Goal: Information Seeking & Learning: Learn about a topic

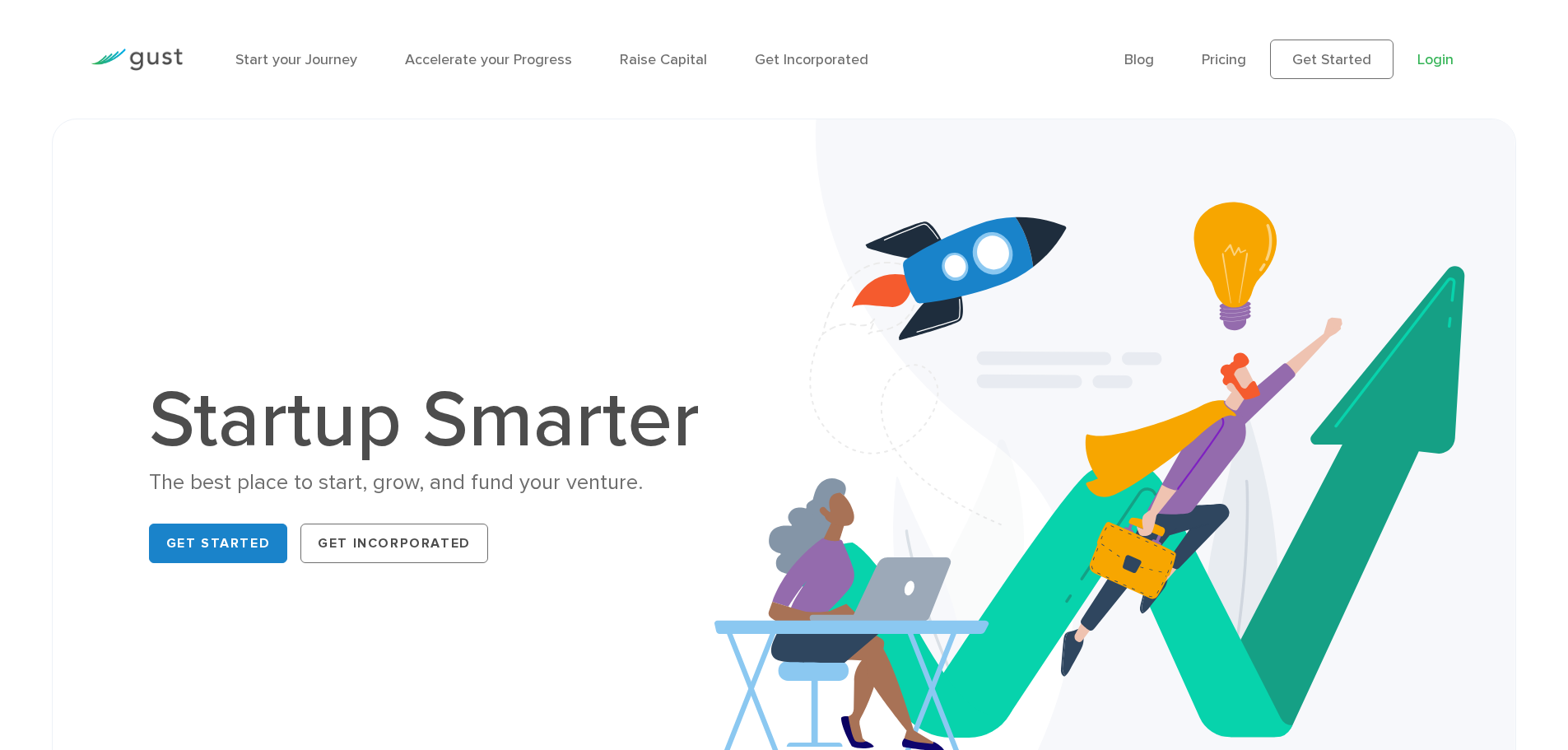
click at [1433, 64] on link "Login" at bounding box center [1436, 60] width 36 height 18
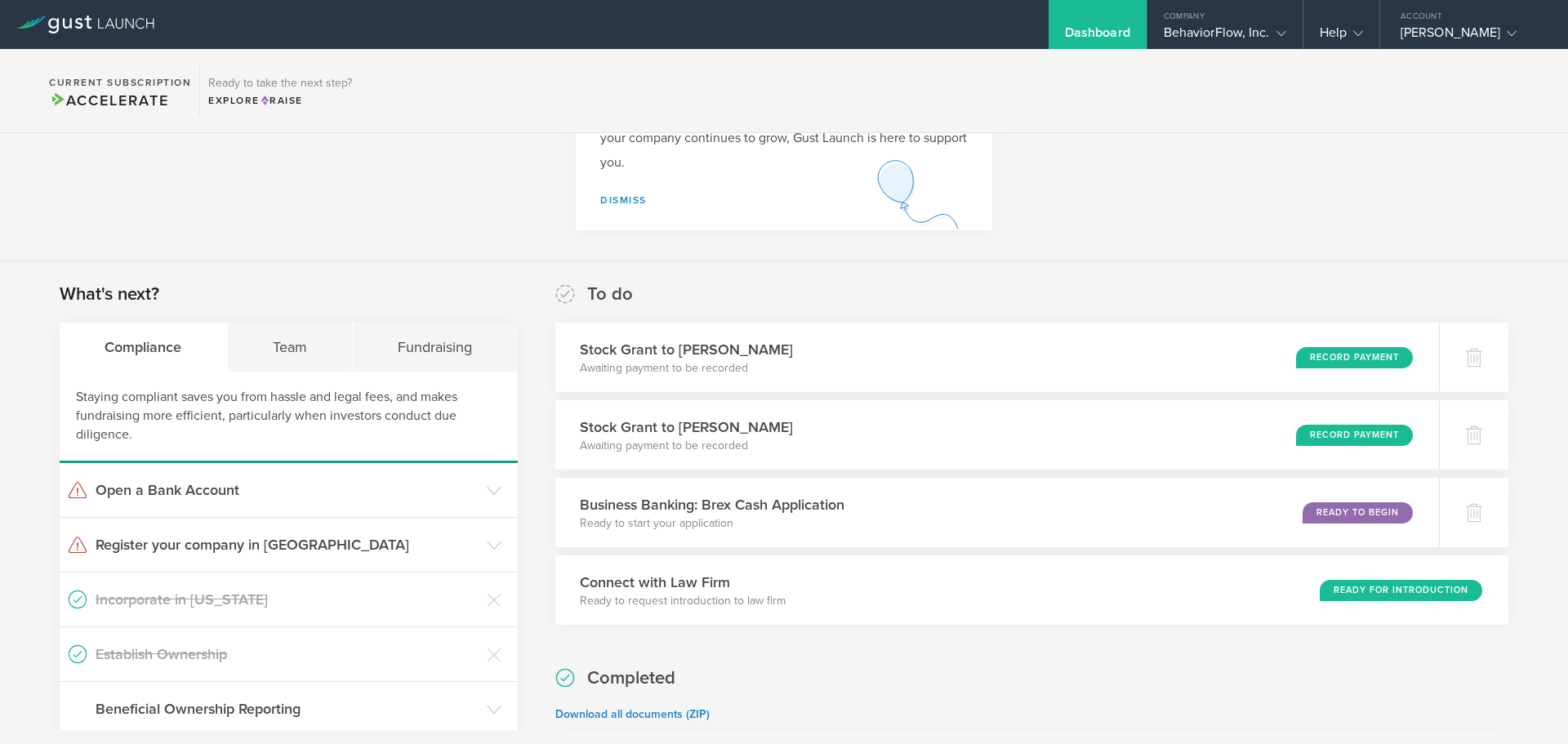
scroll to position [43, 0]
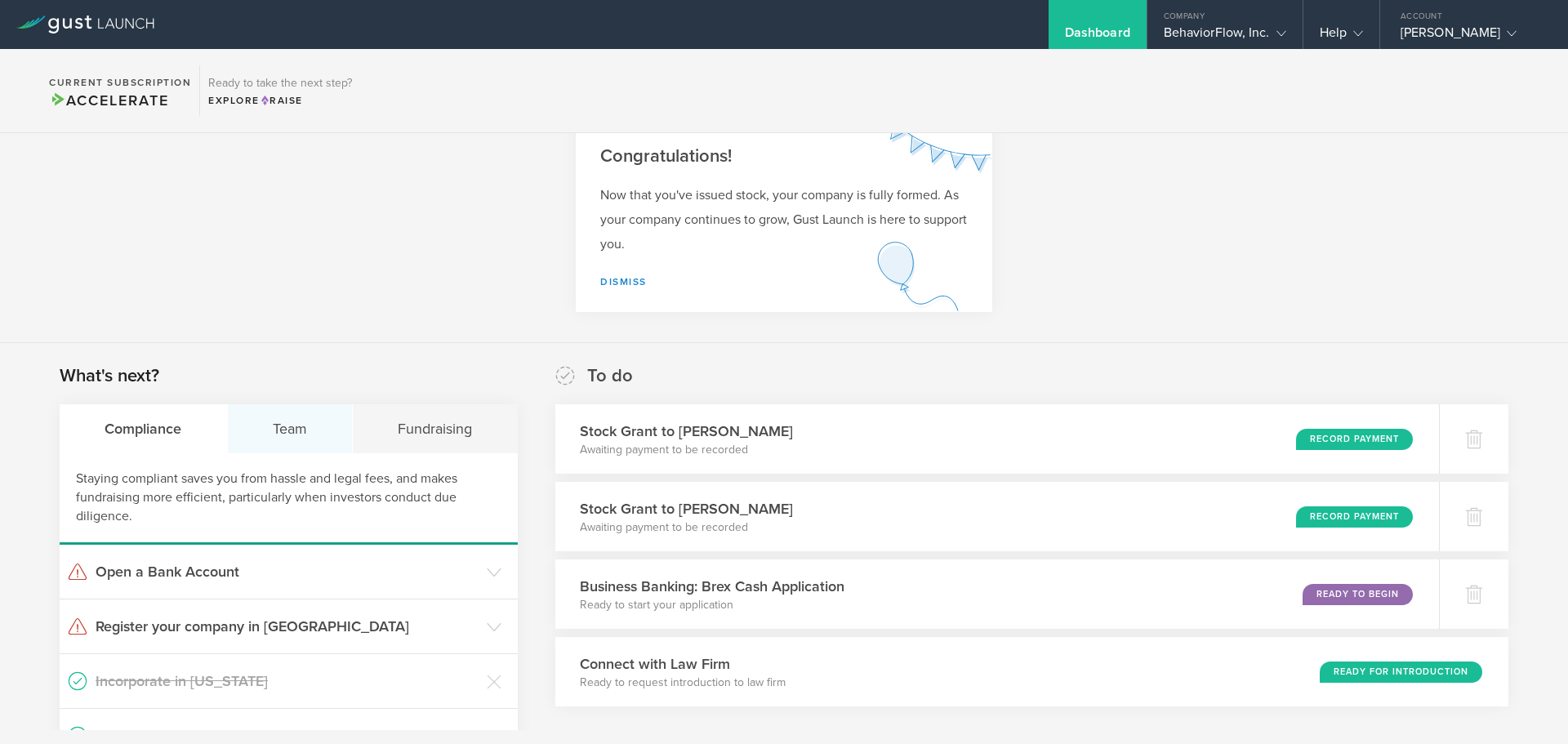
click at [281, 423] on div "Team" at bounding box center [290, 428] width 126 height 49
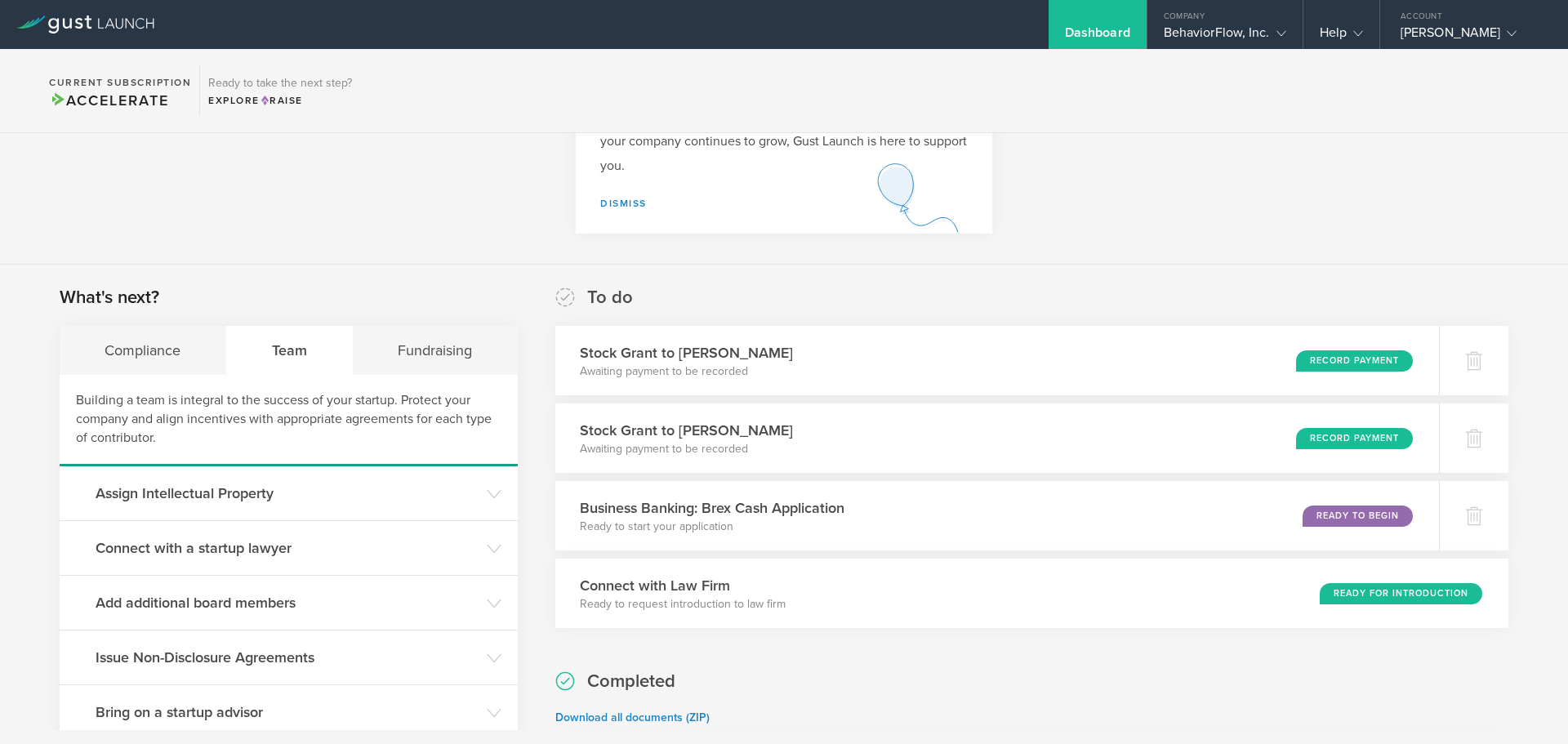
scroll to position [288, 0]
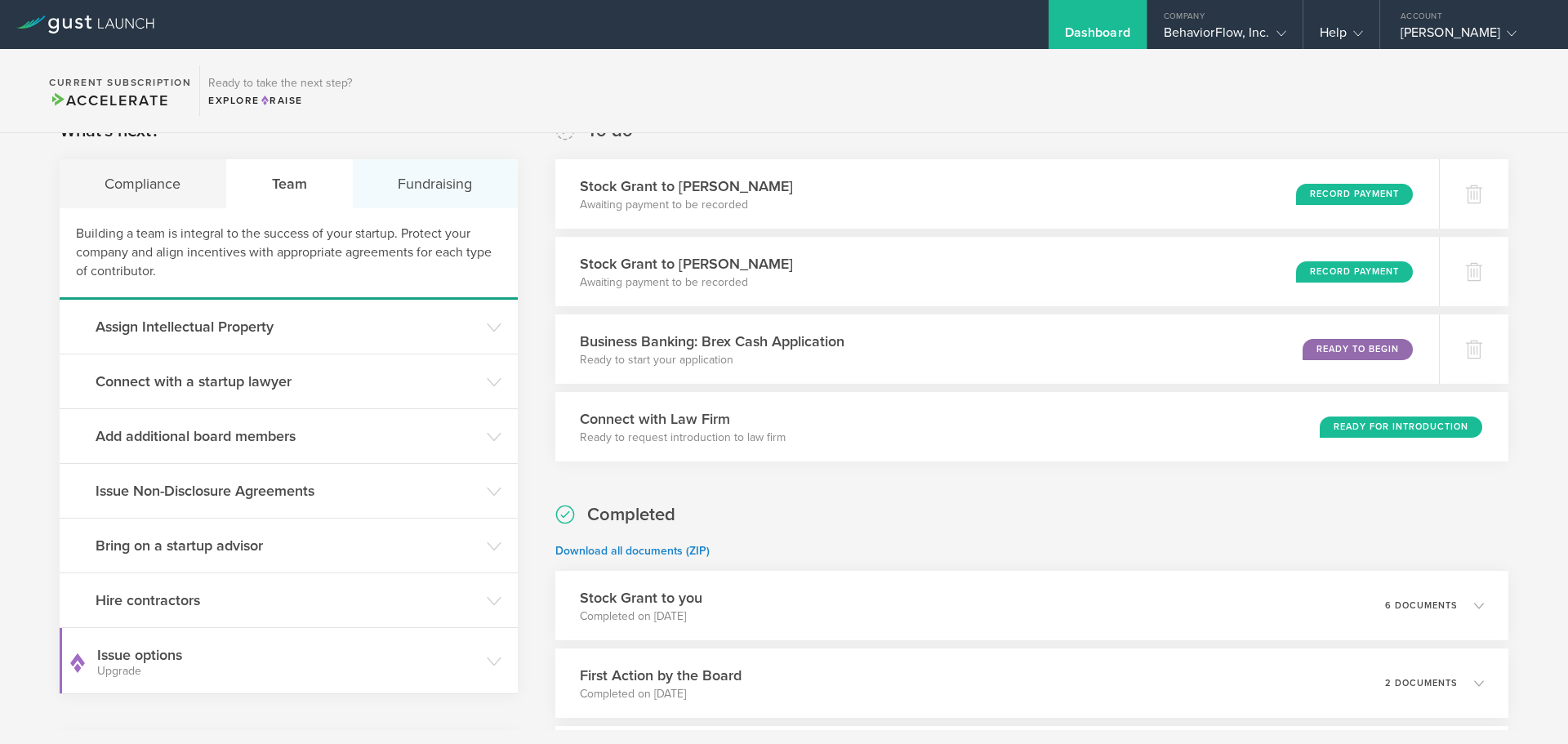
click at [421, 180] on div "Fundraising" at bounding box center [434, 184] width 164 height 49
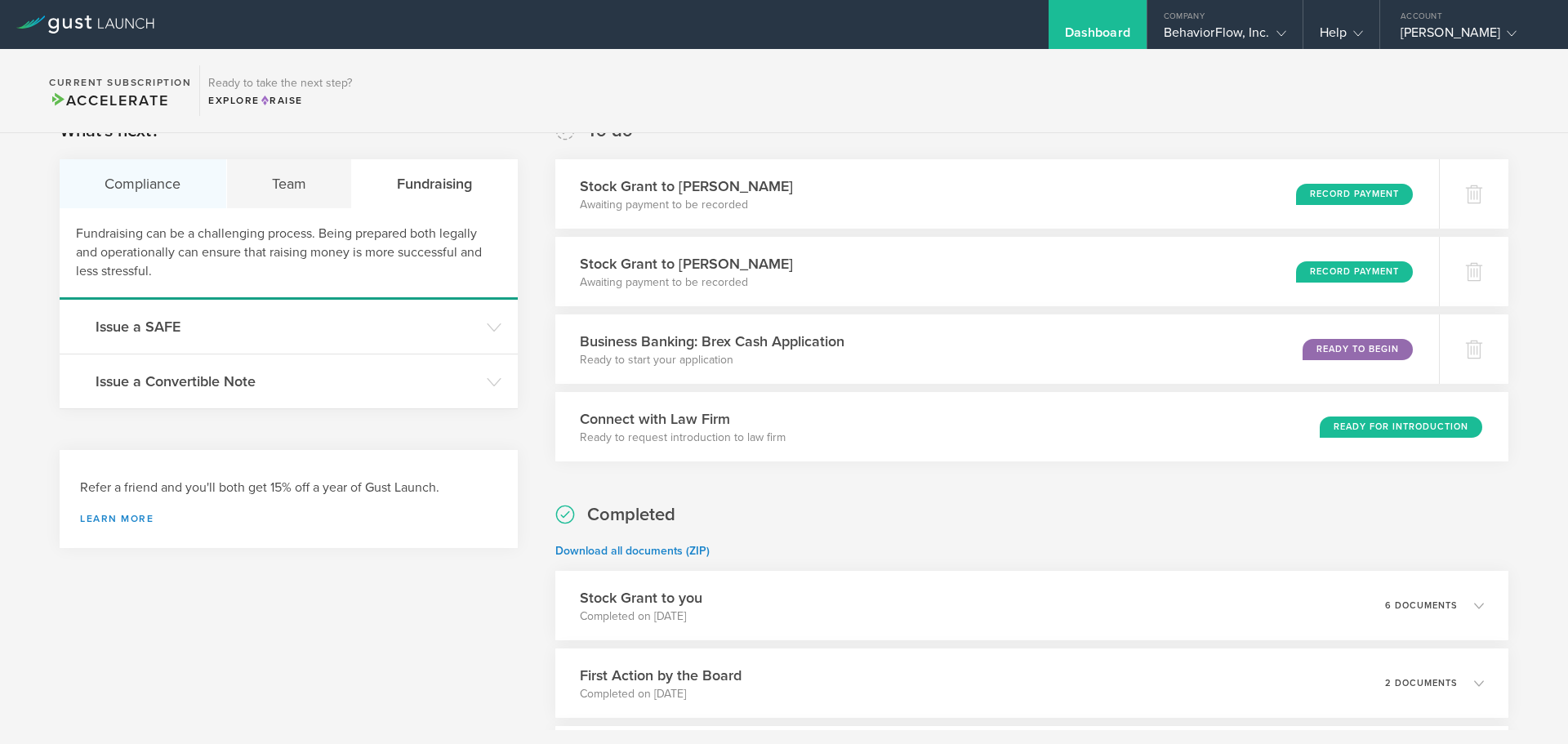
click at [158, 180] on div "Compliance" at bounding box center [143, 184] width 167 height 49
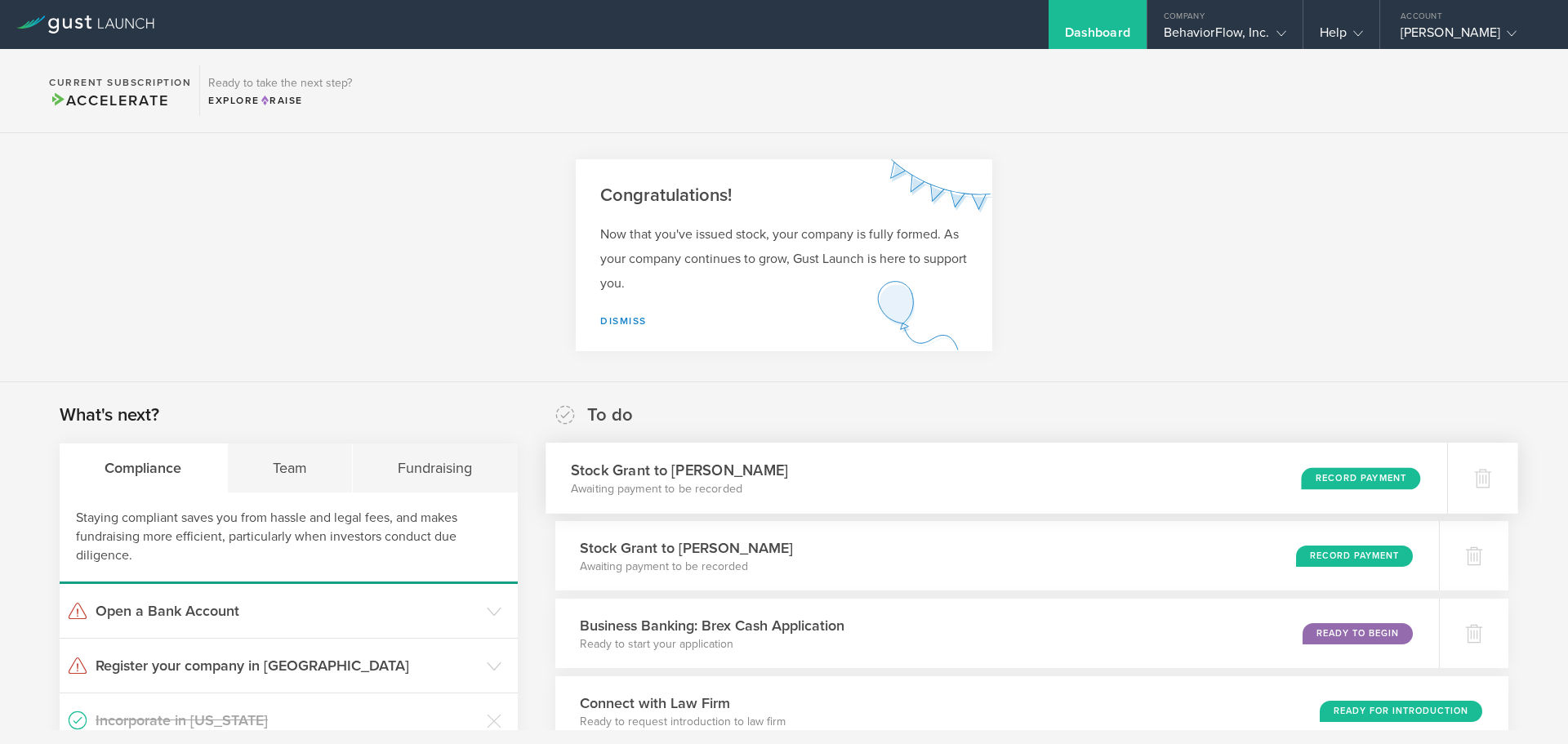
scroll to position [0, 0]
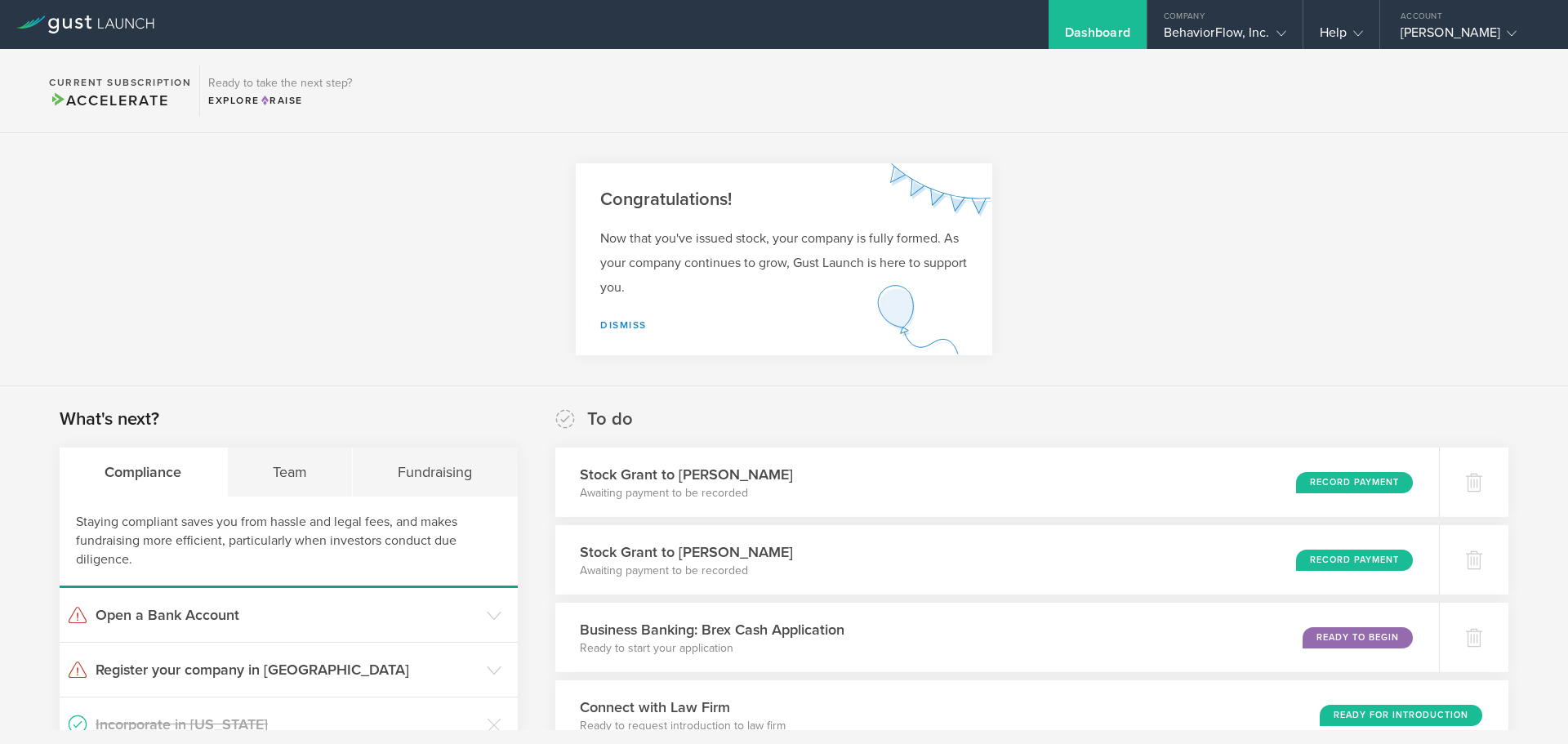
click at [1065, 30] on div "Dashboard" at bounding box center [1097, 36] width 65 height 24
click at [633, 323] on link "Dismiss" at bounding box center [624, 325] width 47 height 12
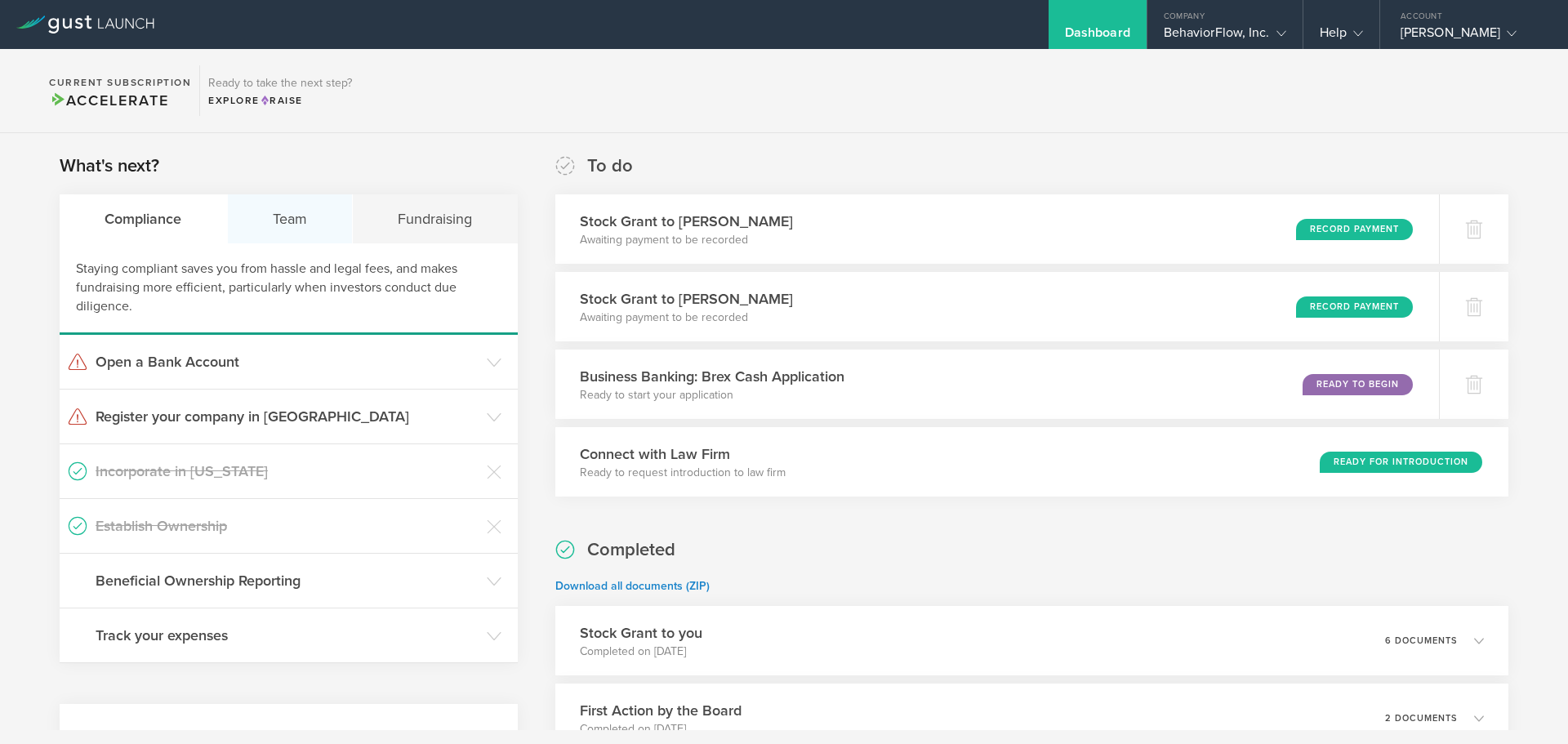
click at [330, 221] on div "Team" at bounding box center [290, 219] width 126 height 49
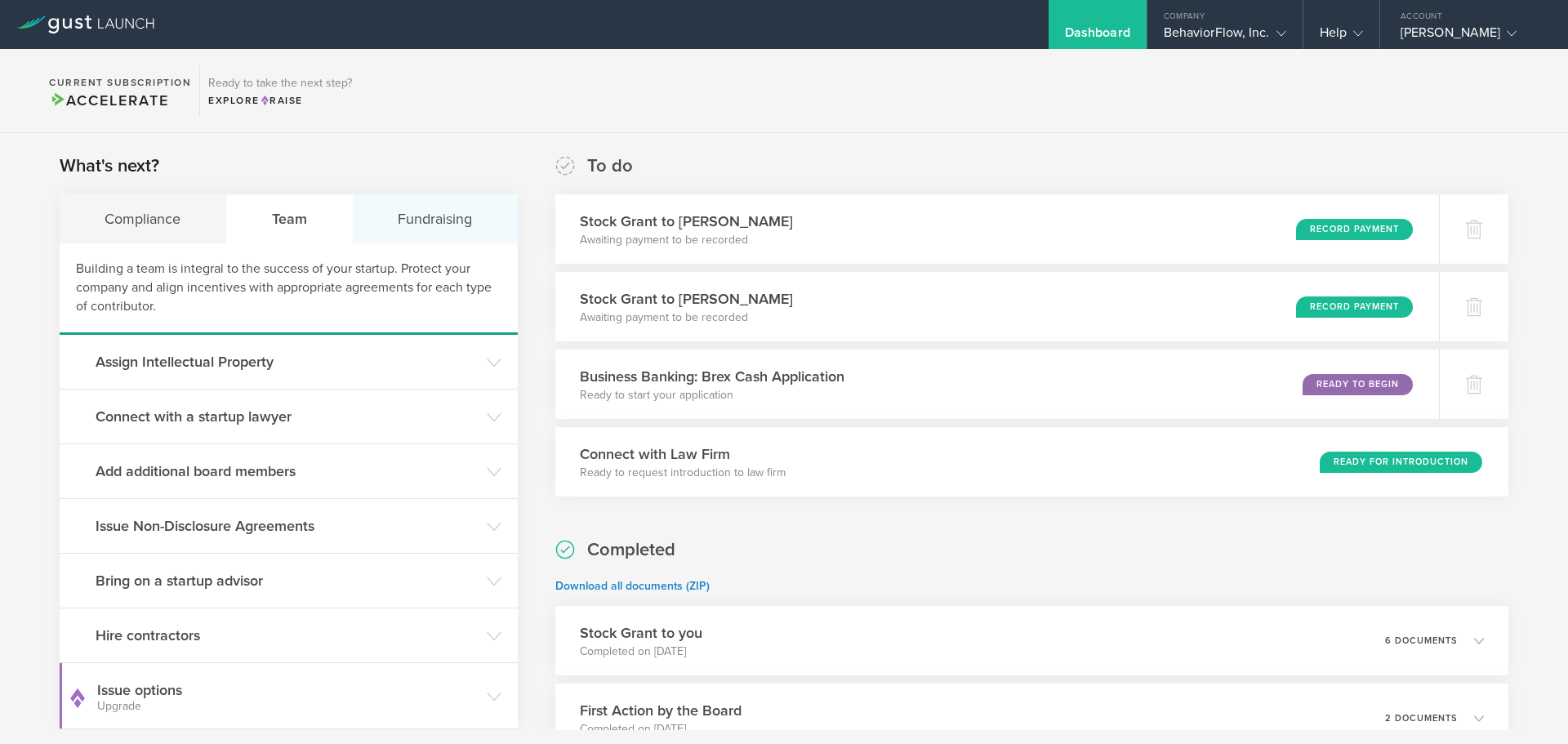
click at [442, 225] on div "Fundraising" at bounding box center [434, 219] width 164 height 49
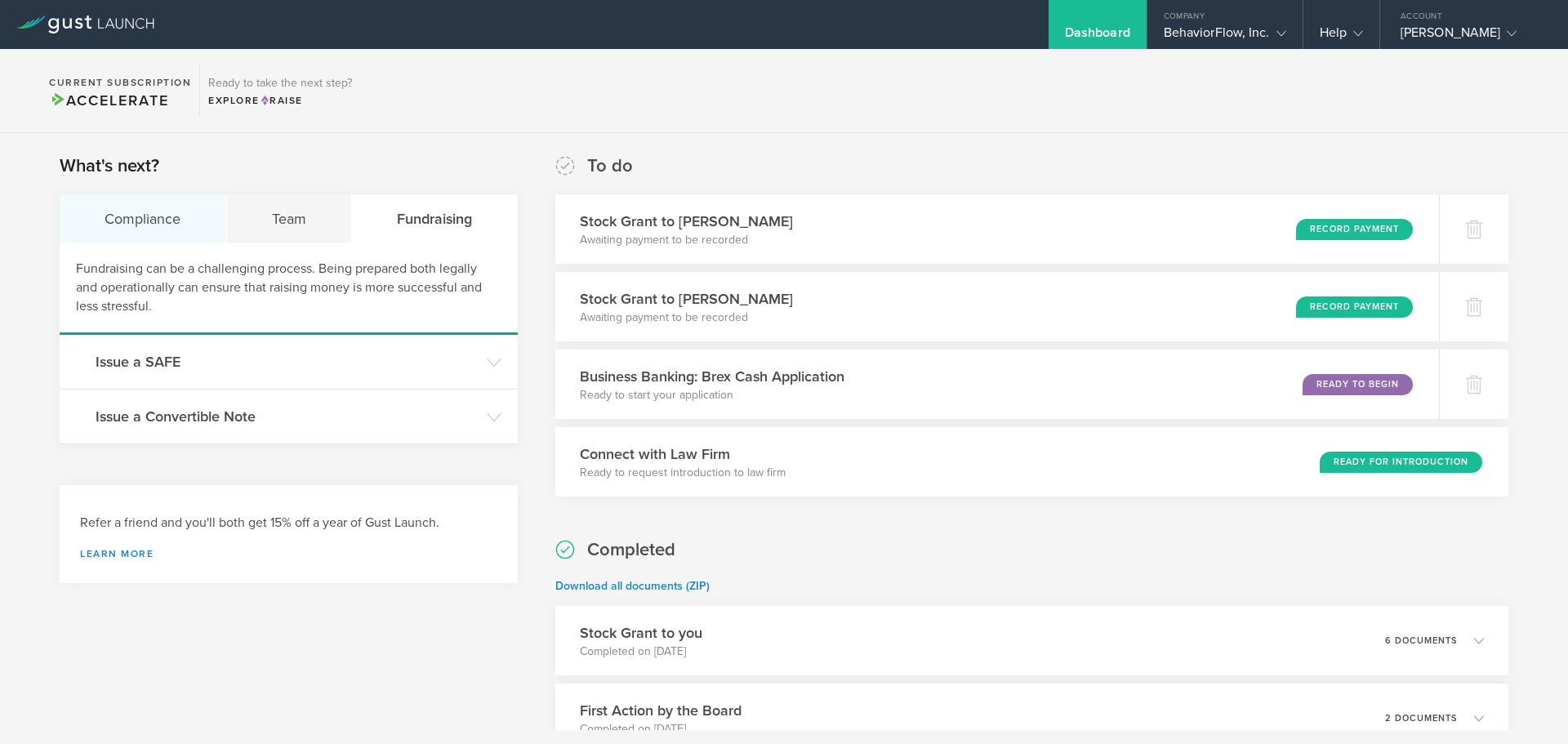
click at [185, 210] on div "Compliance" at bounding box center [143, 219] width 167 height 49
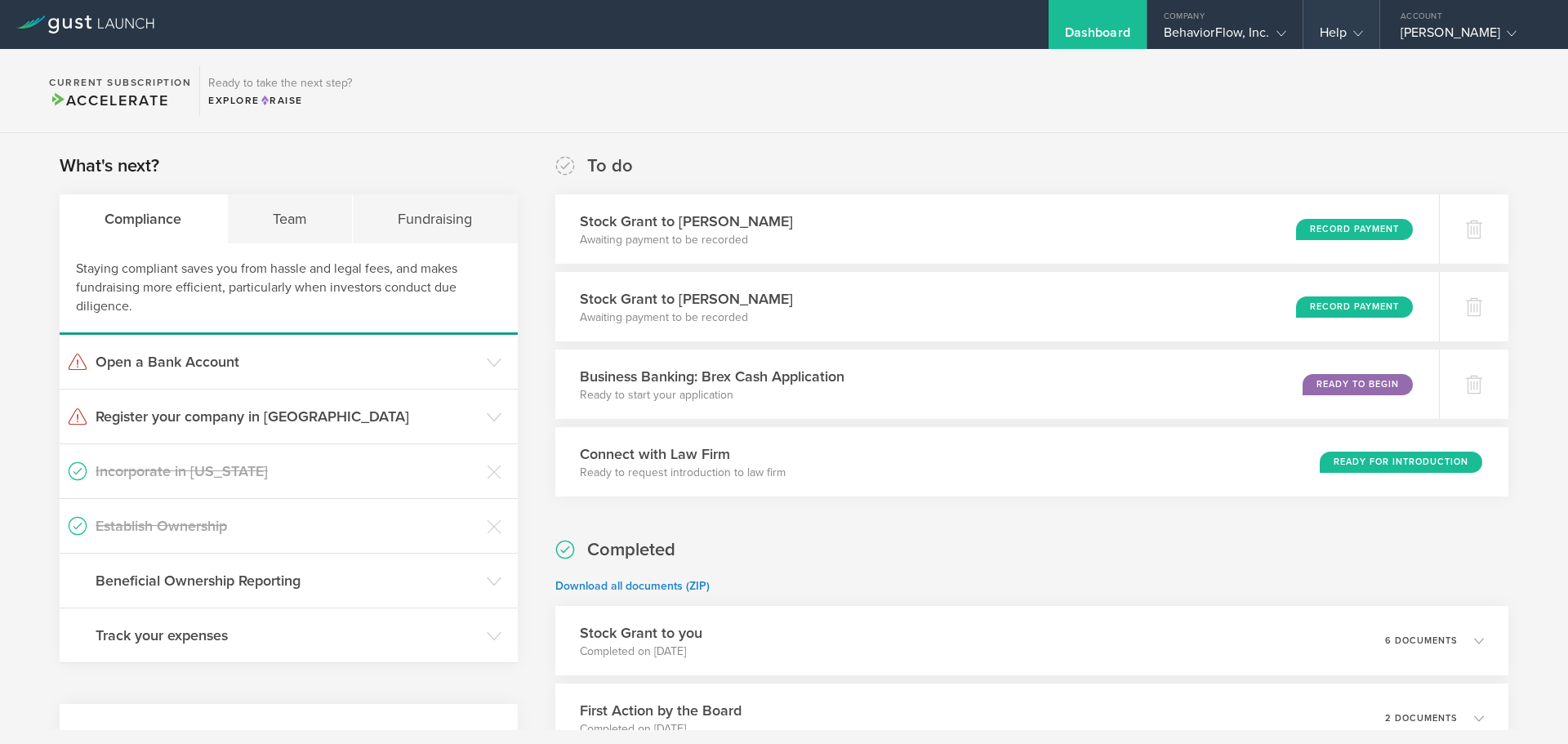
click at [1320, 37] on div "Help" at bounding box center [1341, 36] width 43 height 24
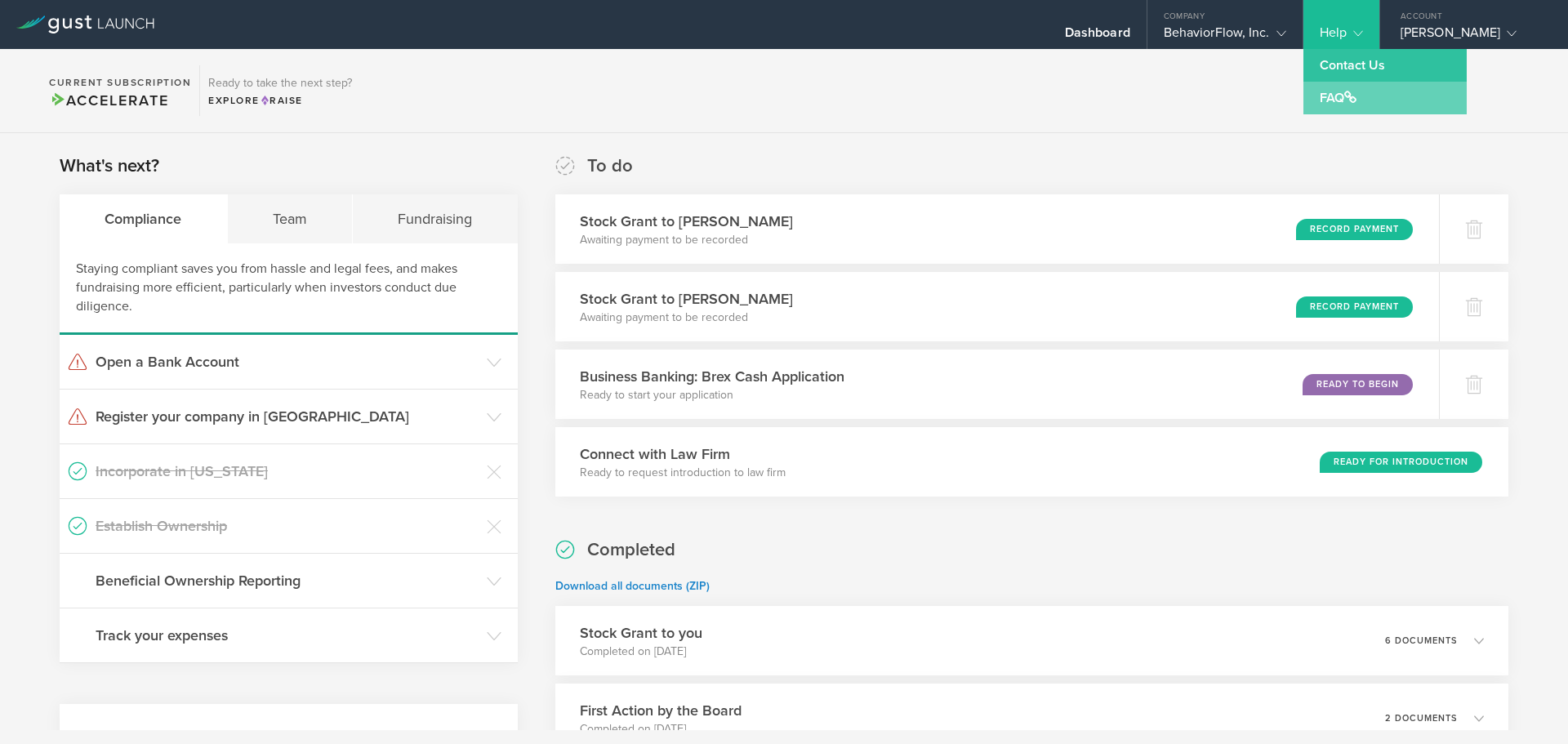
click at [1320, 96] on link "FAQ" at bounding box center [1385, 98] width 164 height 33
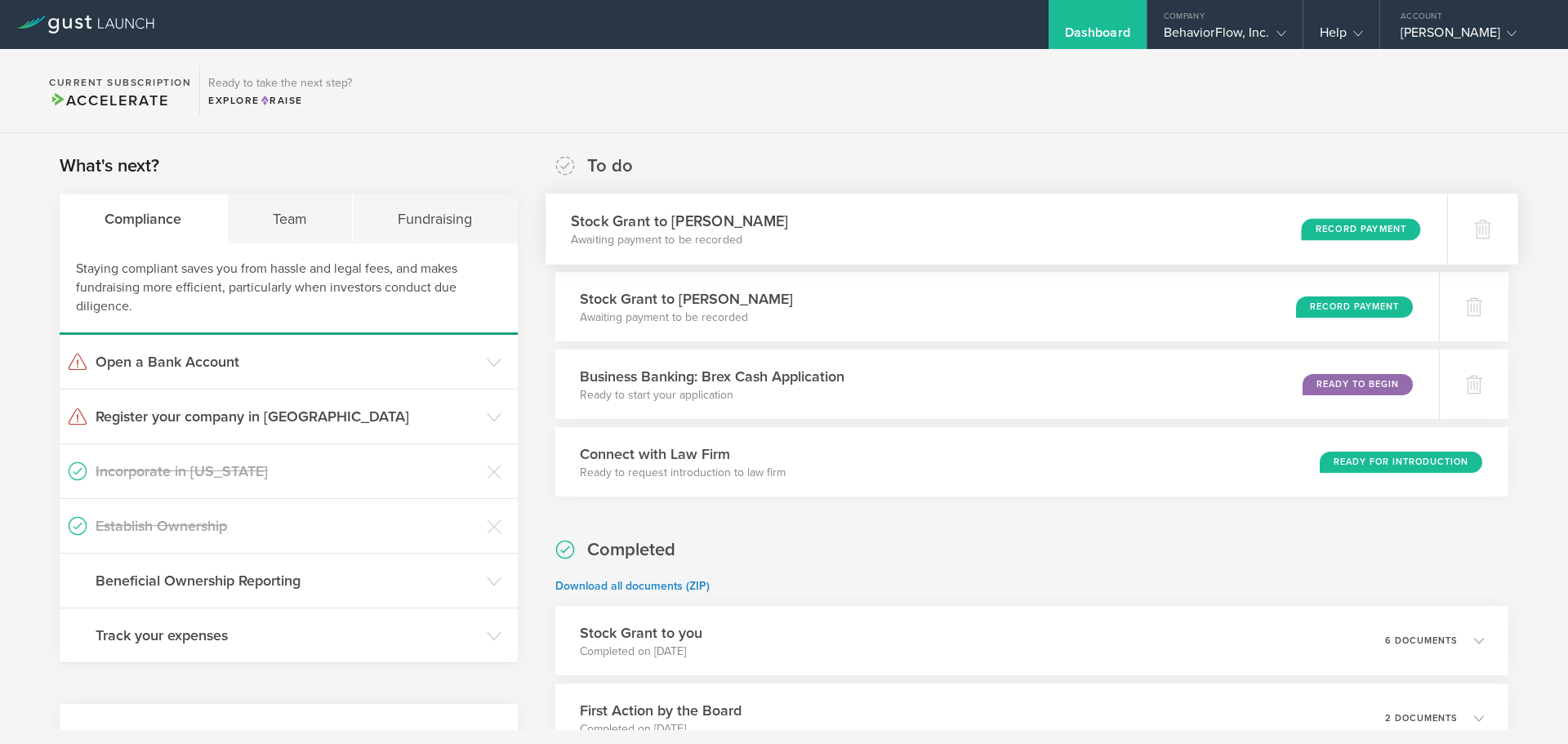
click at [931, 233] on div "Stock Grant to Edward Harold McFadden Awaiting payment to be recorded Record Pa…" at bounding box center [996, 229] width 901 height 71
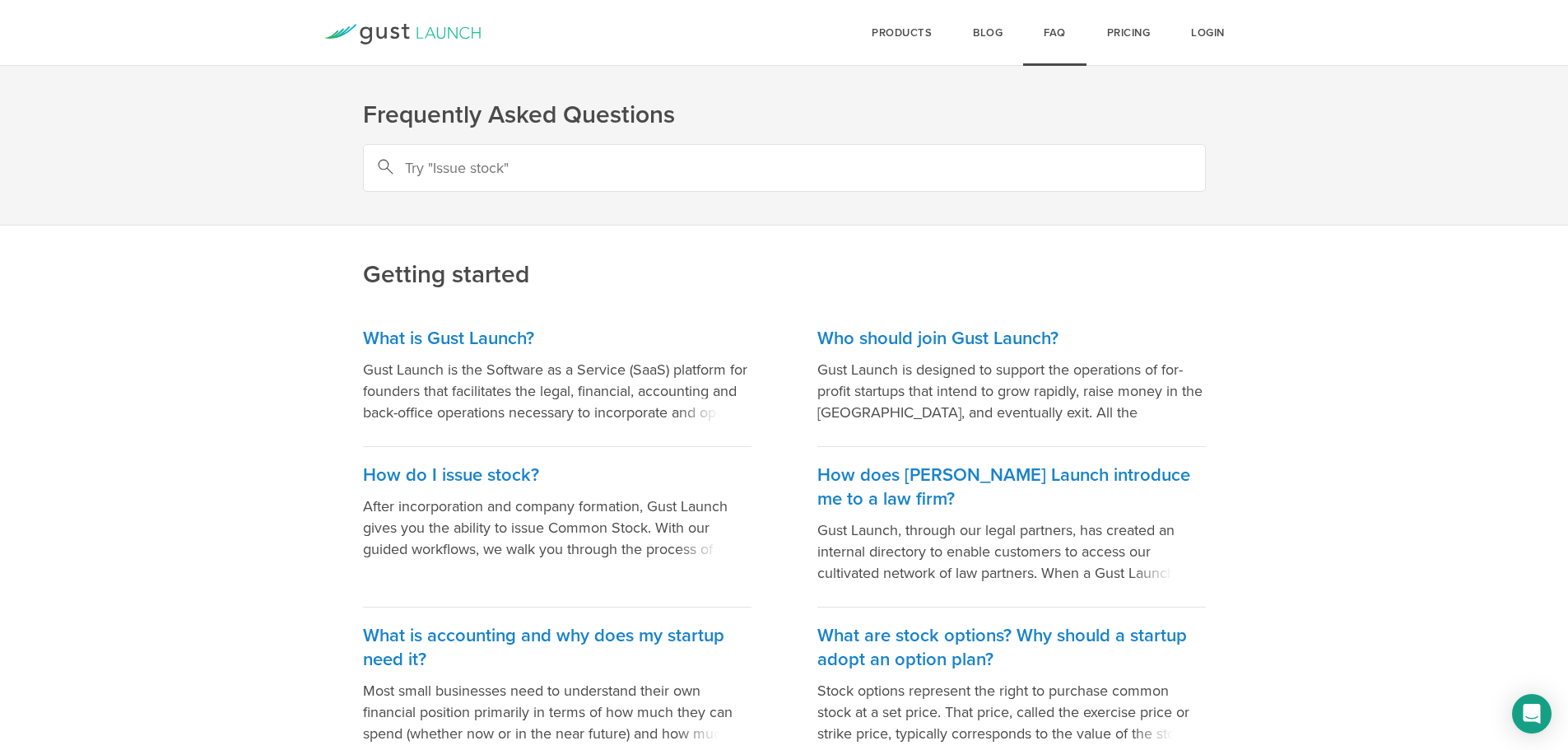
click at [628, 176] on input "text" at bounding box center [784, 168] width 843 height 48
type input "cap table"
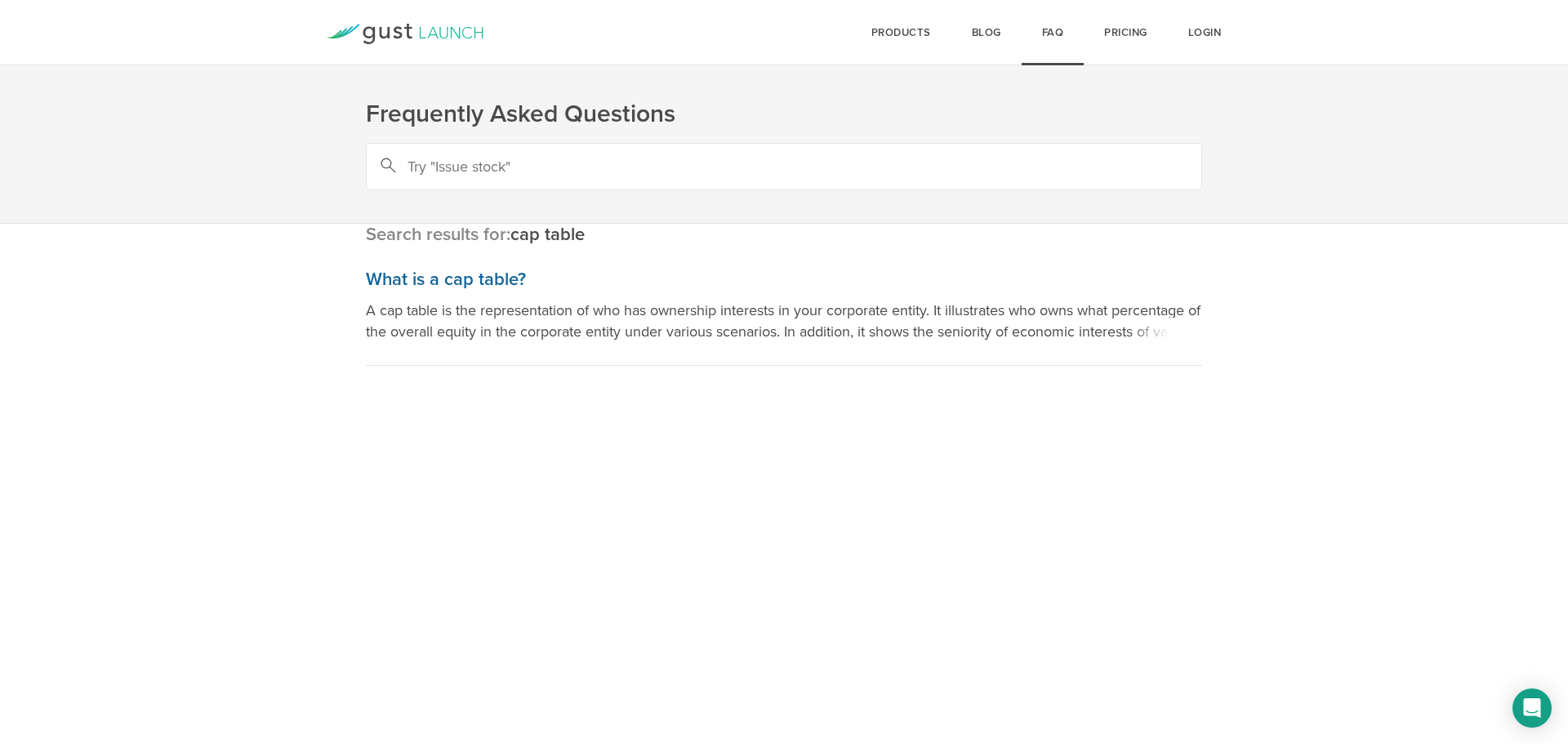
click at [454, 279] on h3 "What is a cap table?" at bounding box center [784, 279] width 836 height 23
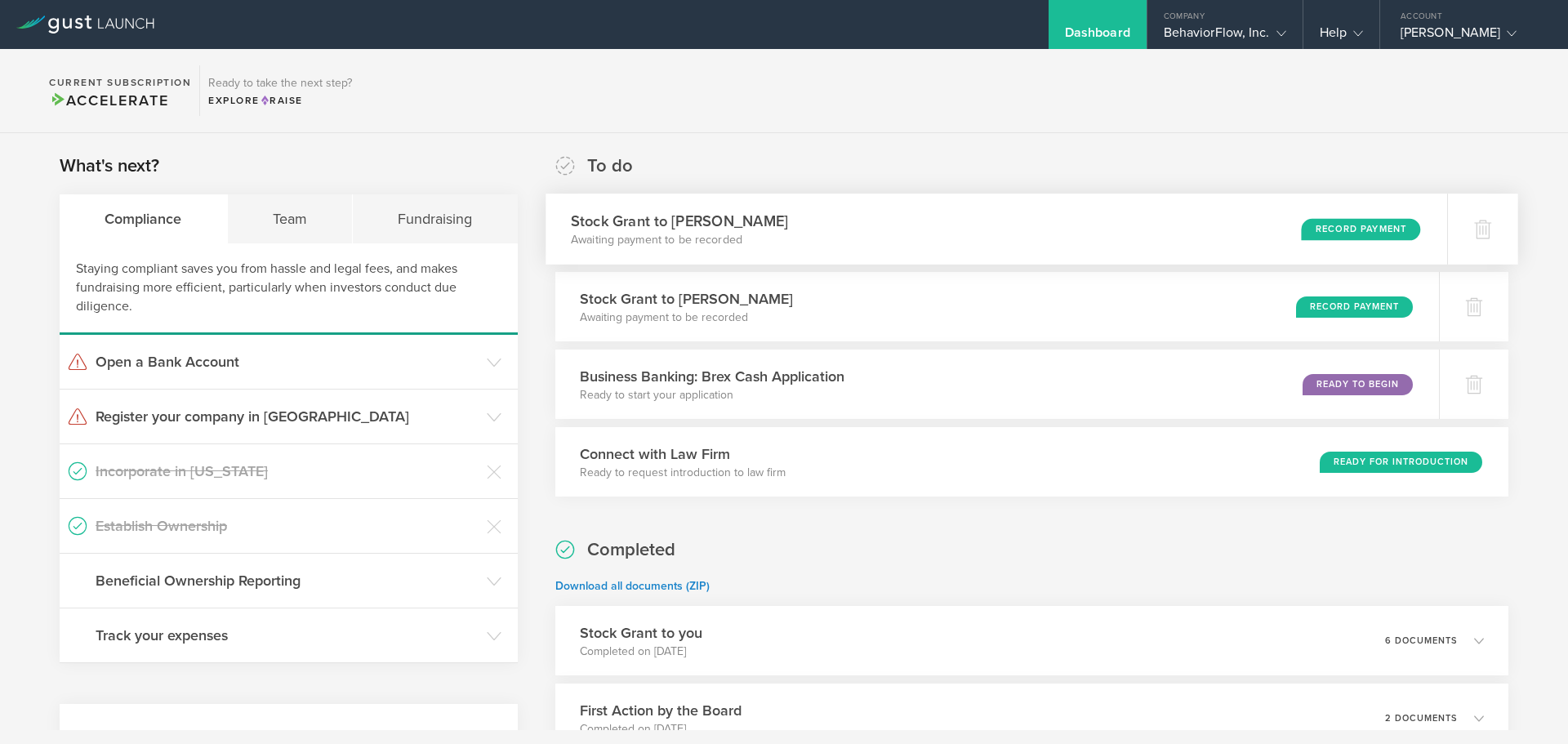
click at [726, 231] on h3 "Stock Grant to [PERSON_NAME]" at bounding box center [678, 221] width 217 height 22
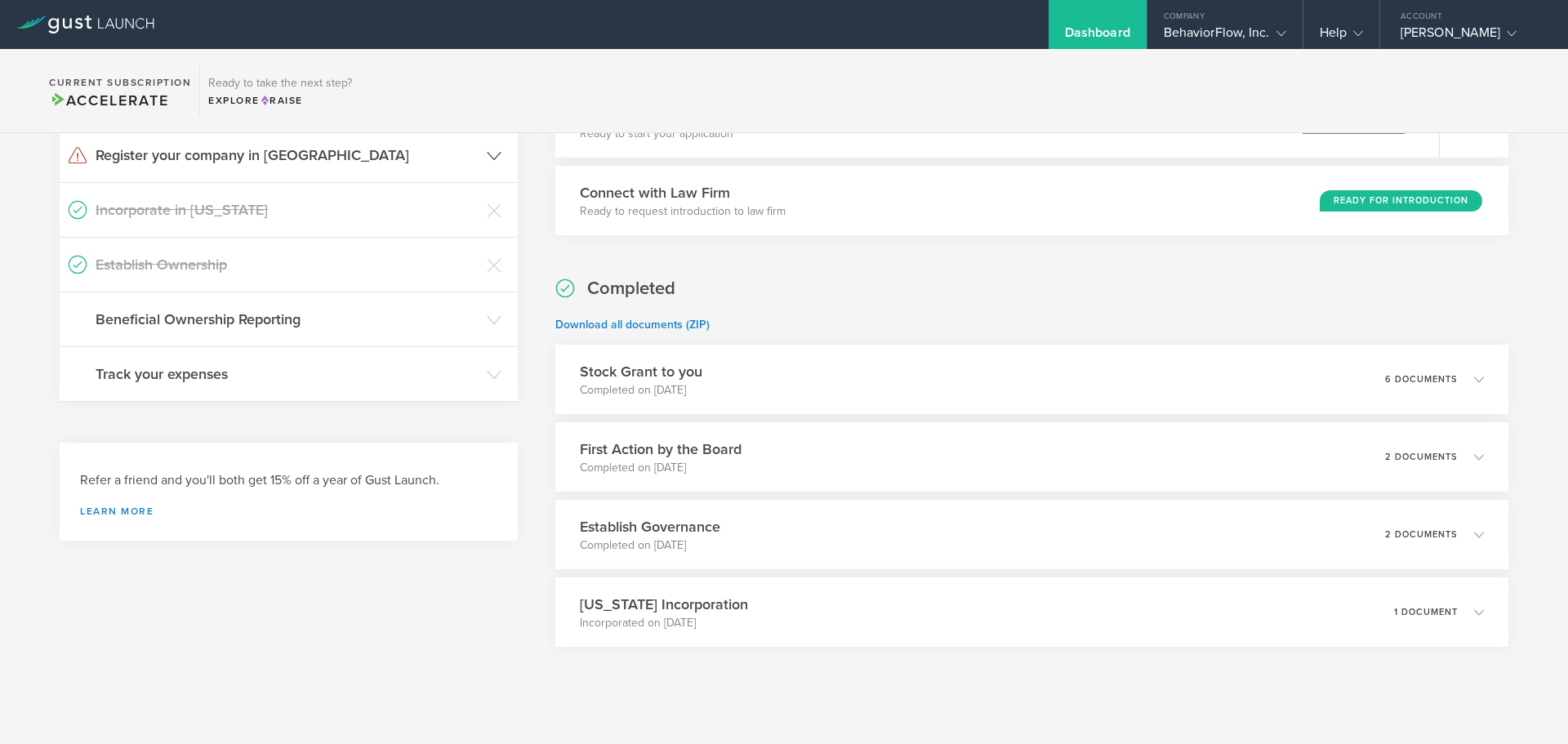
scroll to position [280, 0]
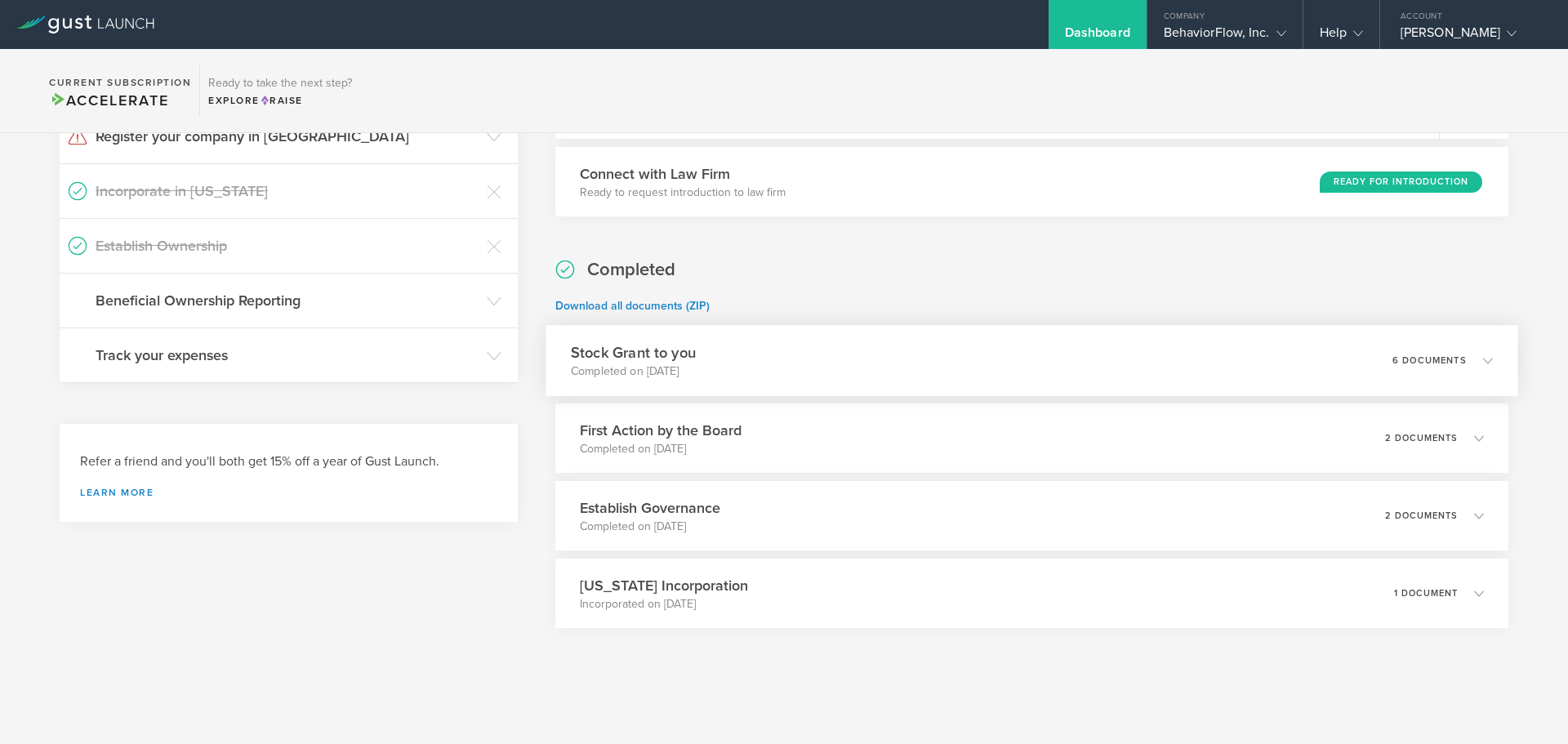
click at [794, 366] on div "Stock Grant to you Completed on [DATE] 6 documents" at bounding box center [1031, 360] width 972 height 71
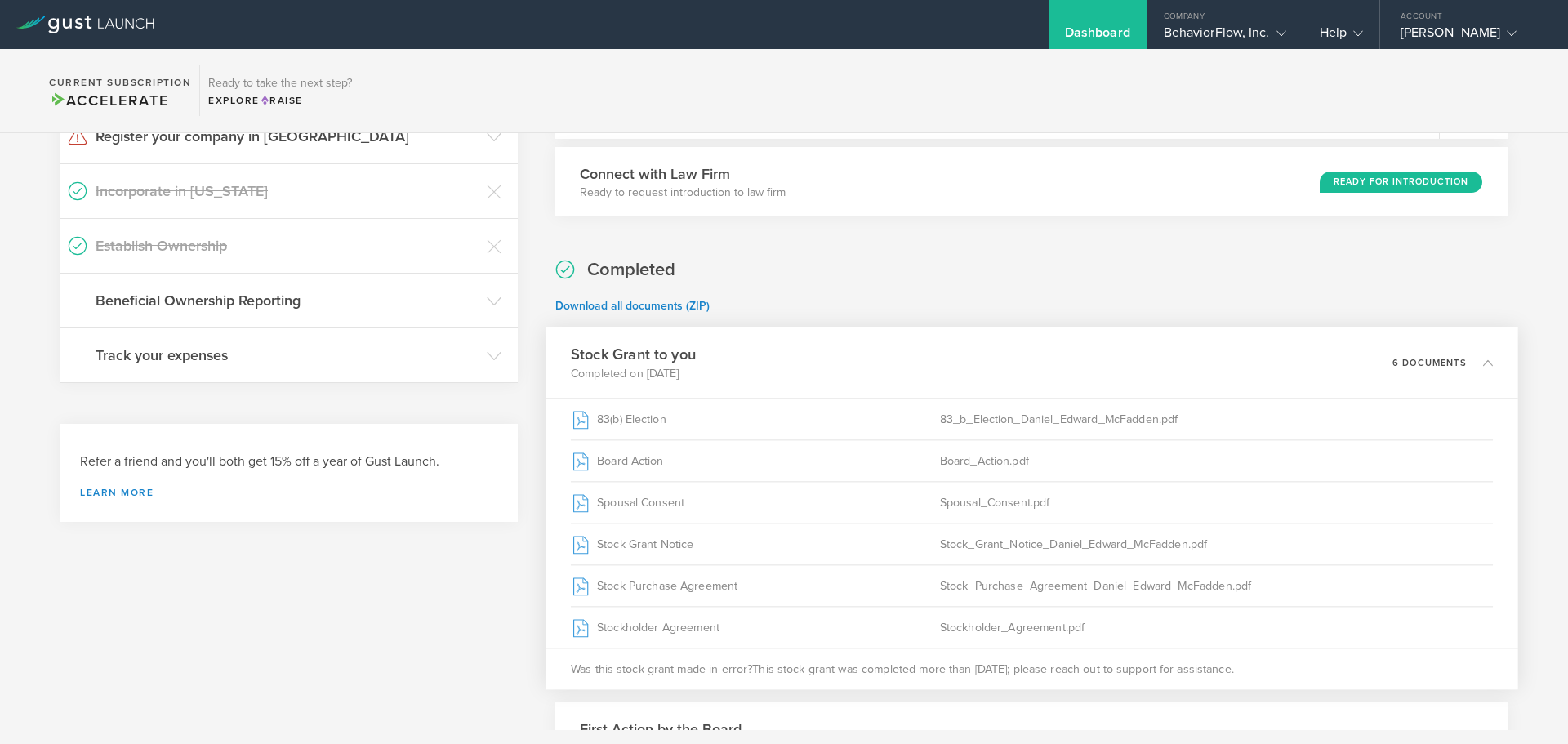
click at [1483, 361] on icon at bounding box center [1488, 362] width 10 height 10
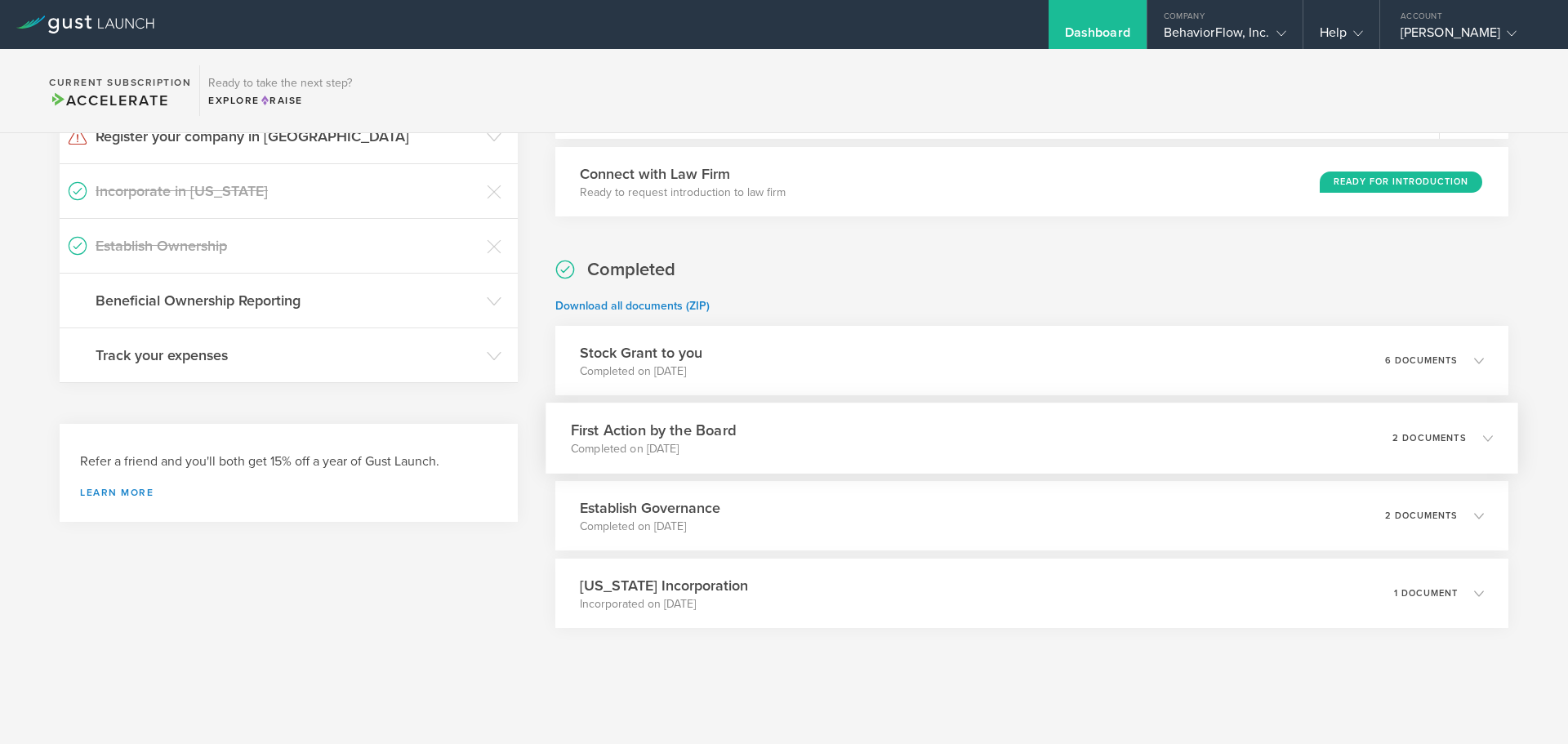
click at [806, 429] on div "First Action by the Board Completed on [DATE] 2 documents" at bounding box center [1031, 438] width 972 height 71
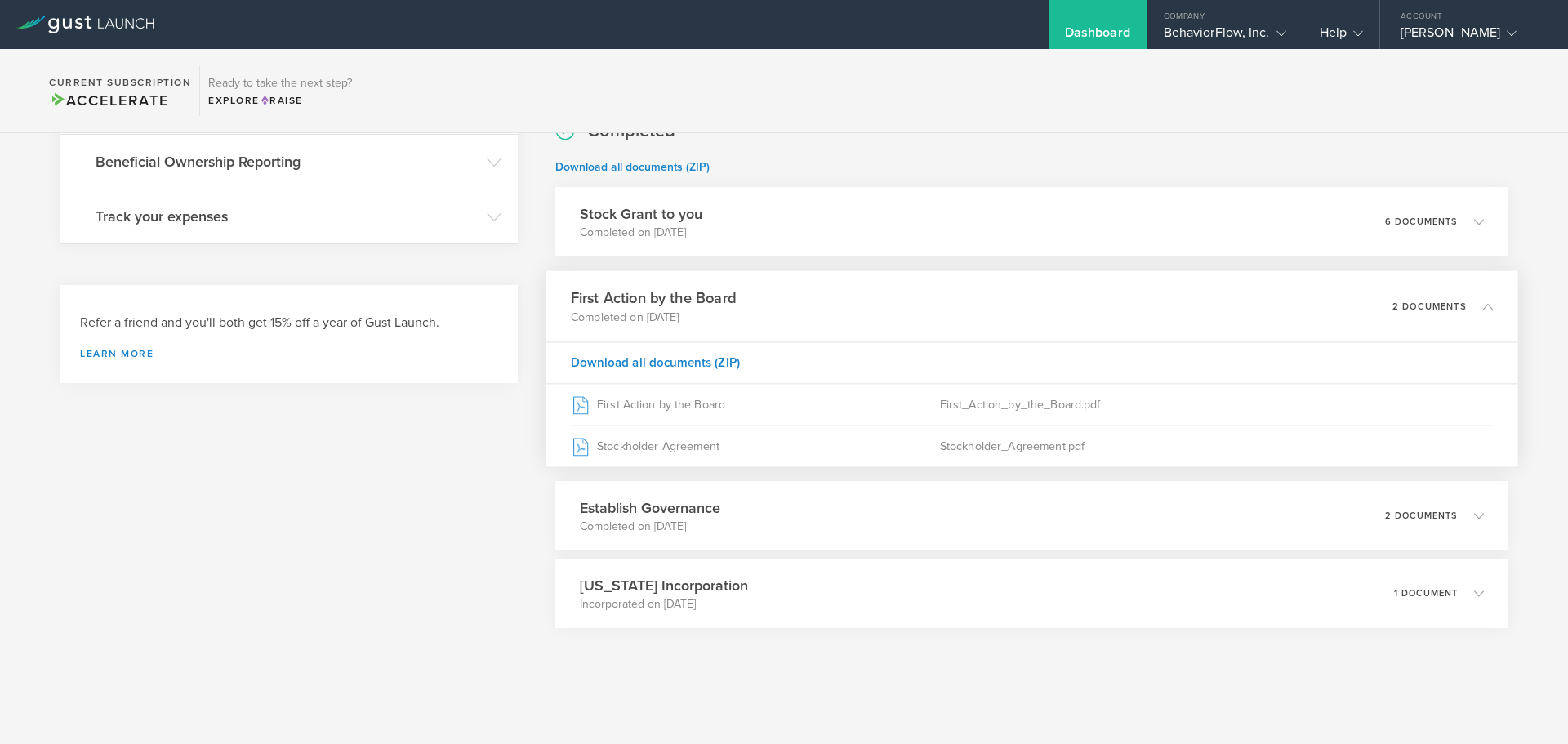
click at [1483, 306] on icon at bounding box center [1488, 307] width 10 height 10
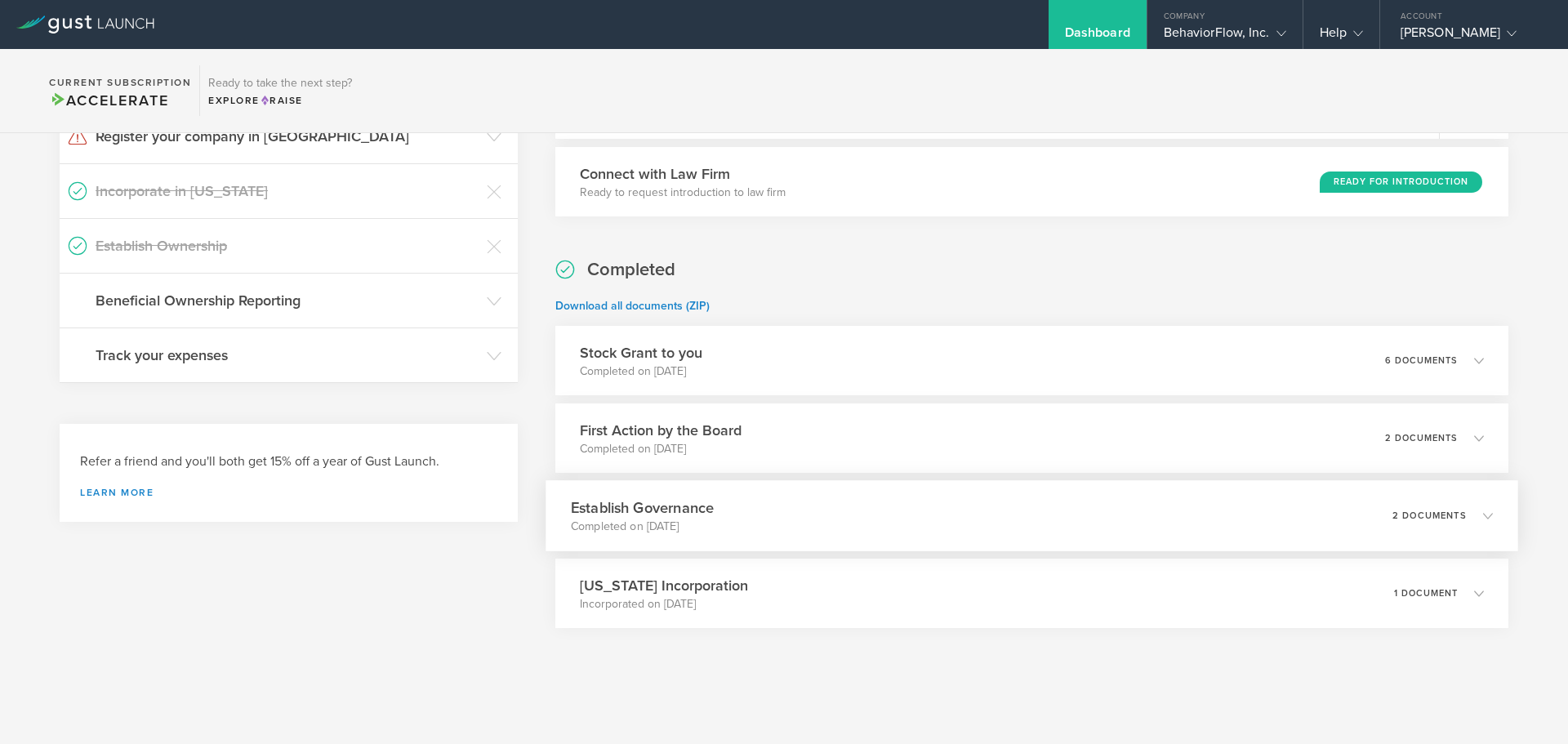
click at [1133, 502] on div "Establish Governance Completed on [DATE] 2 documents" at bounding box center [1031, 515] width 972 height 71
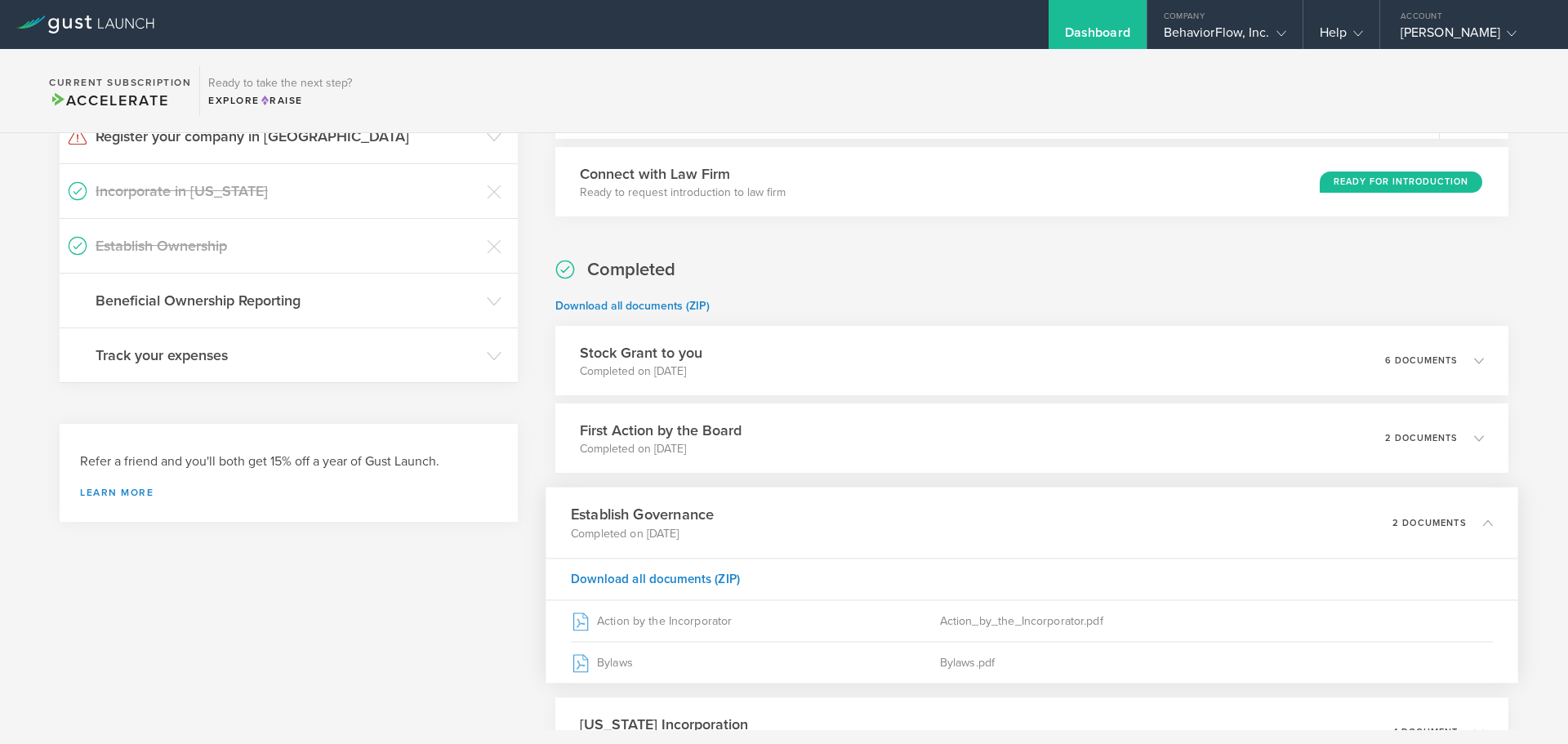
scroll to position [419, 0]
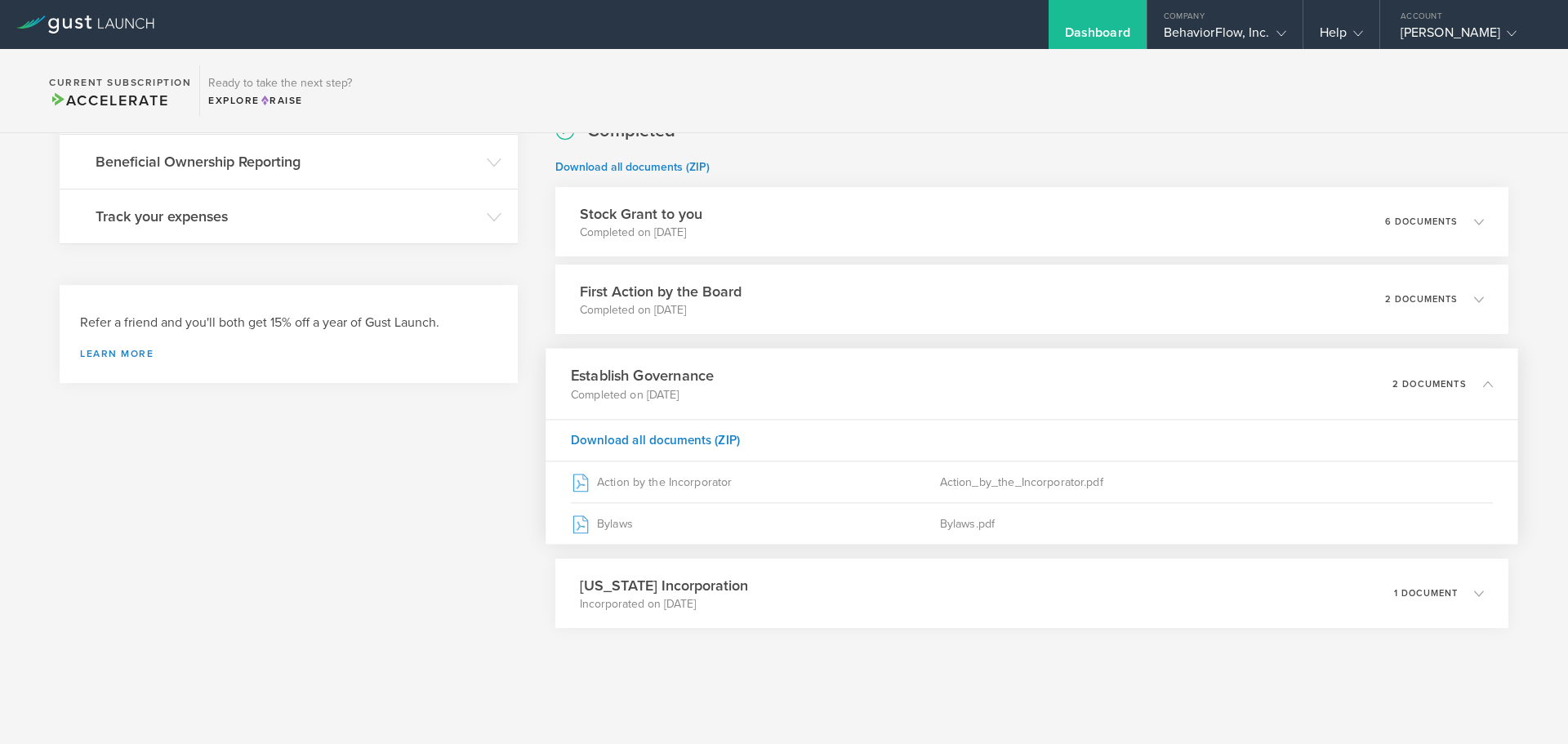
click at [1062, 382] on div "Establish Governance Completed on [DATE] 2 documents" at bounding box center [1031, 384] width 972 height 71
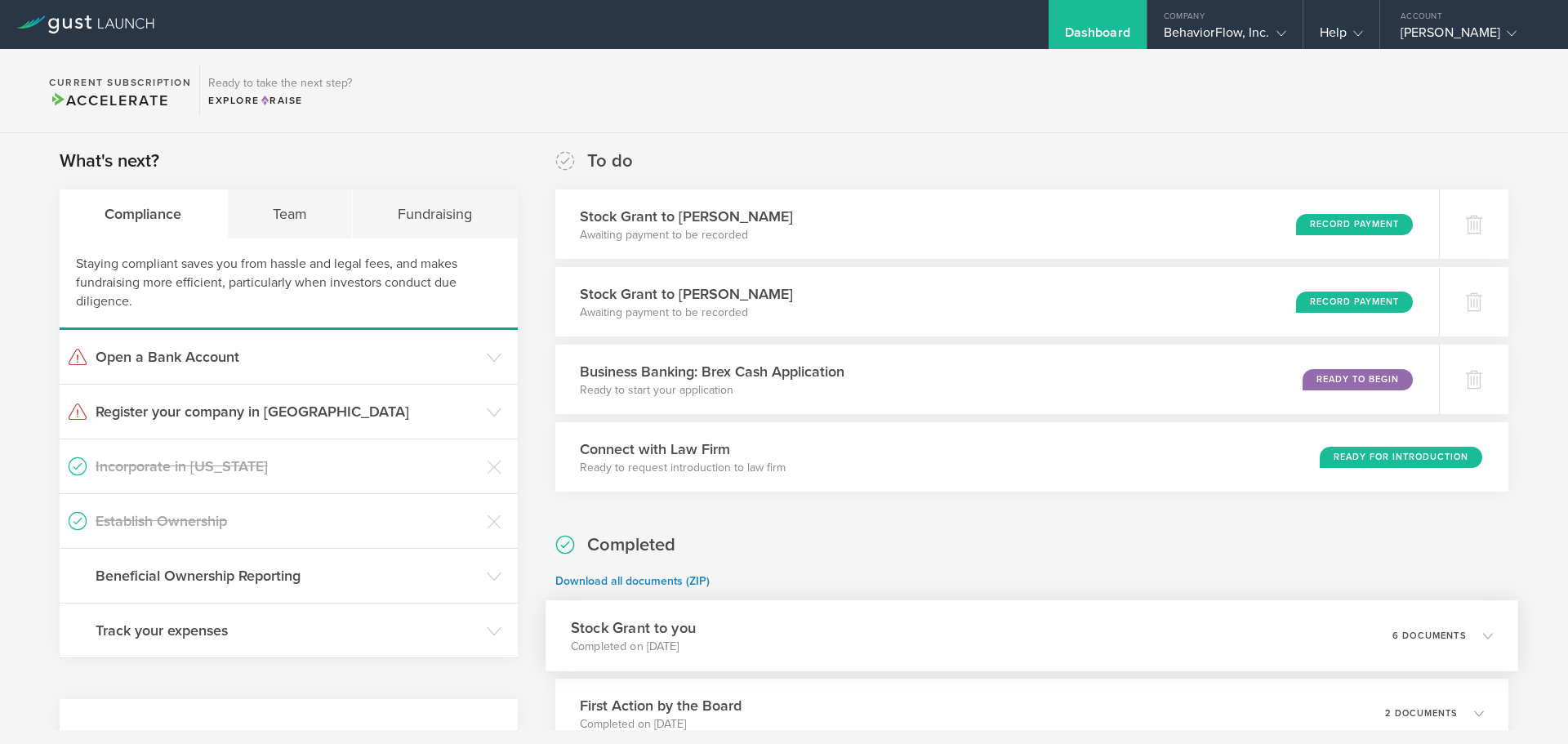
scroll to position [0, 0]
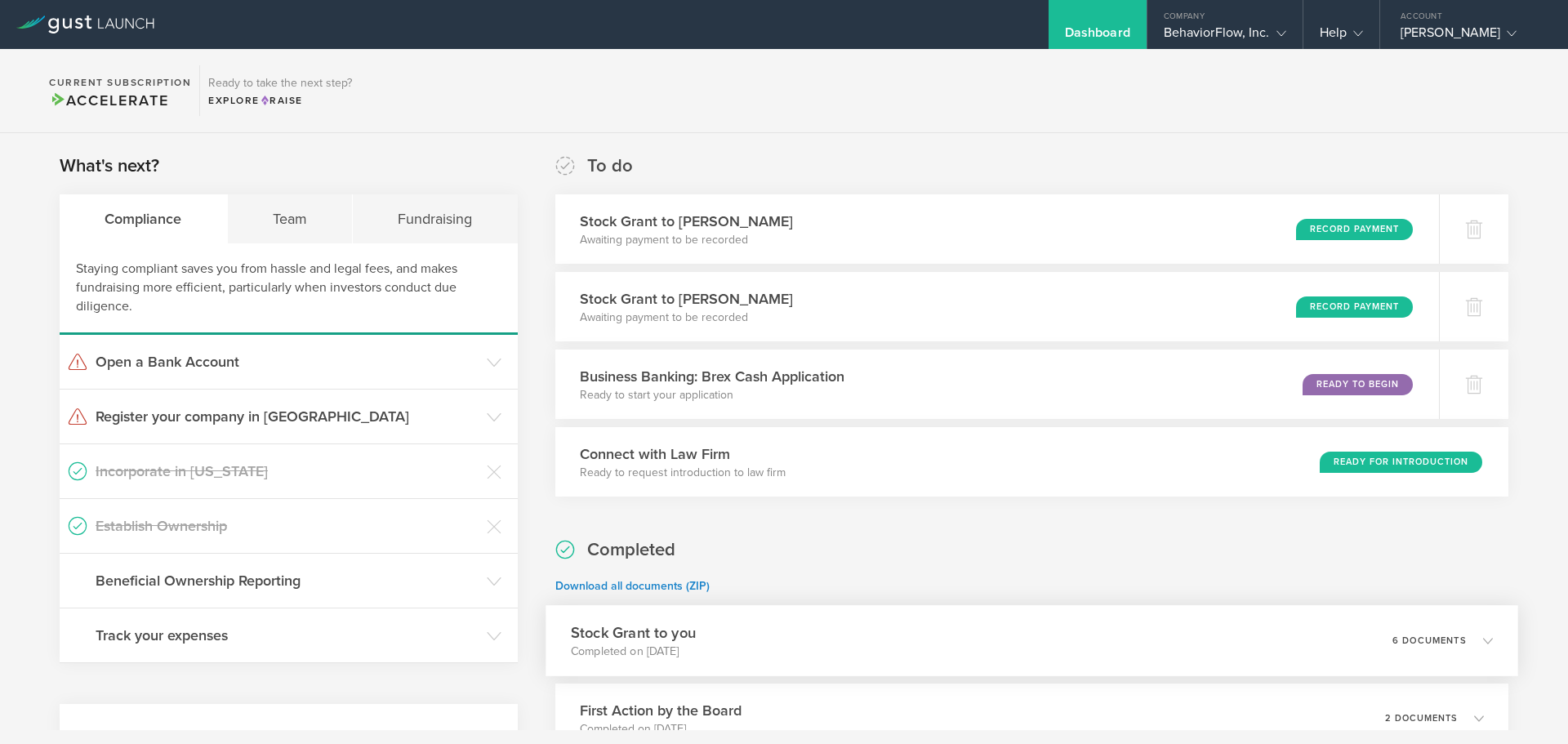
click at [721, 639] on div "Stock Grant to you Completed on [DATE] 6 documents" at bounding box center [1031, 641] width 972 height 71
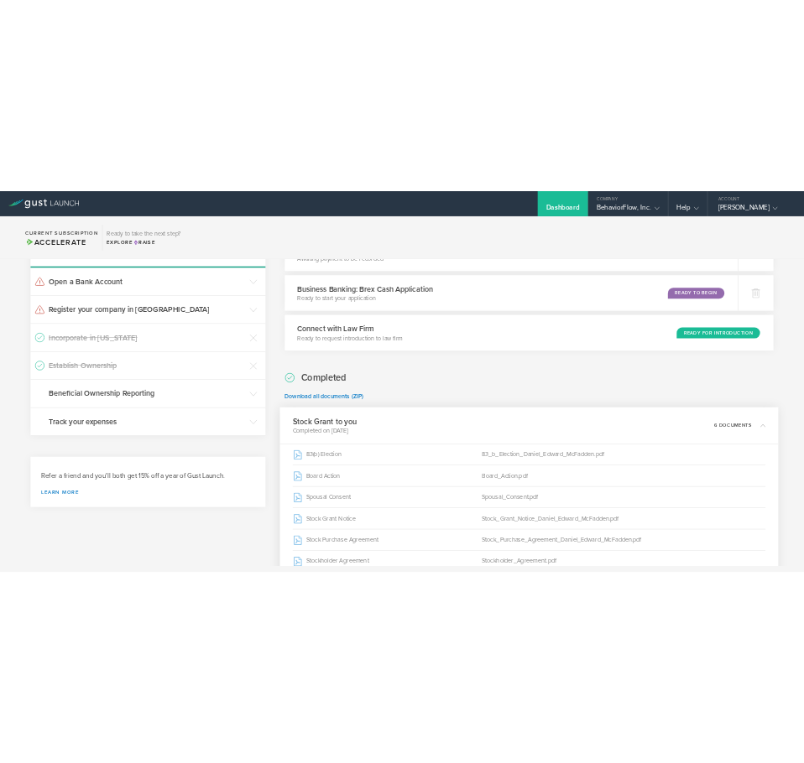
scroll to position [252, 0]
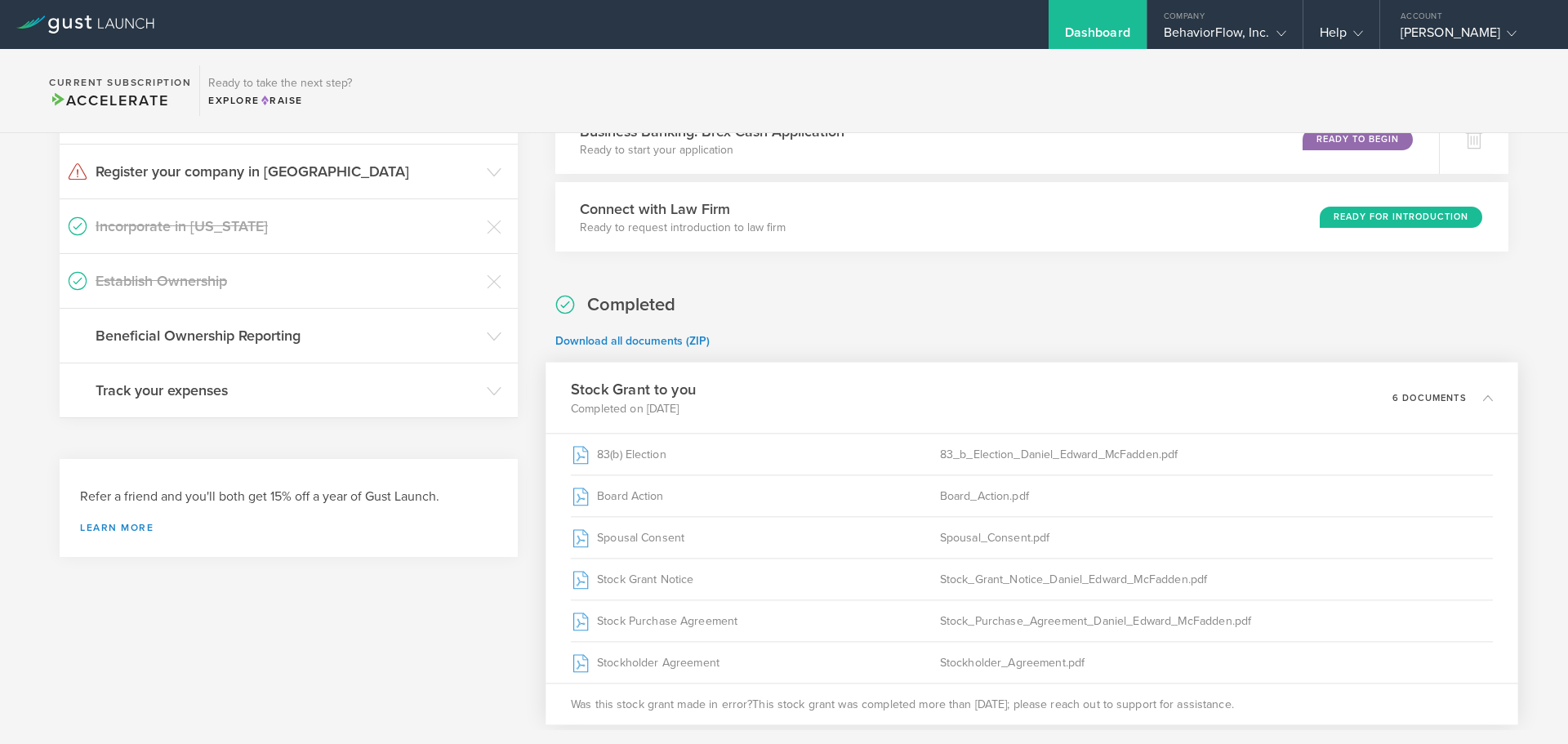
click at [717, 381] on div "Stock Grant to you Completed on Jul 22, 2025 6 documents" at bounding box center [1031, 397] width 972 height 71
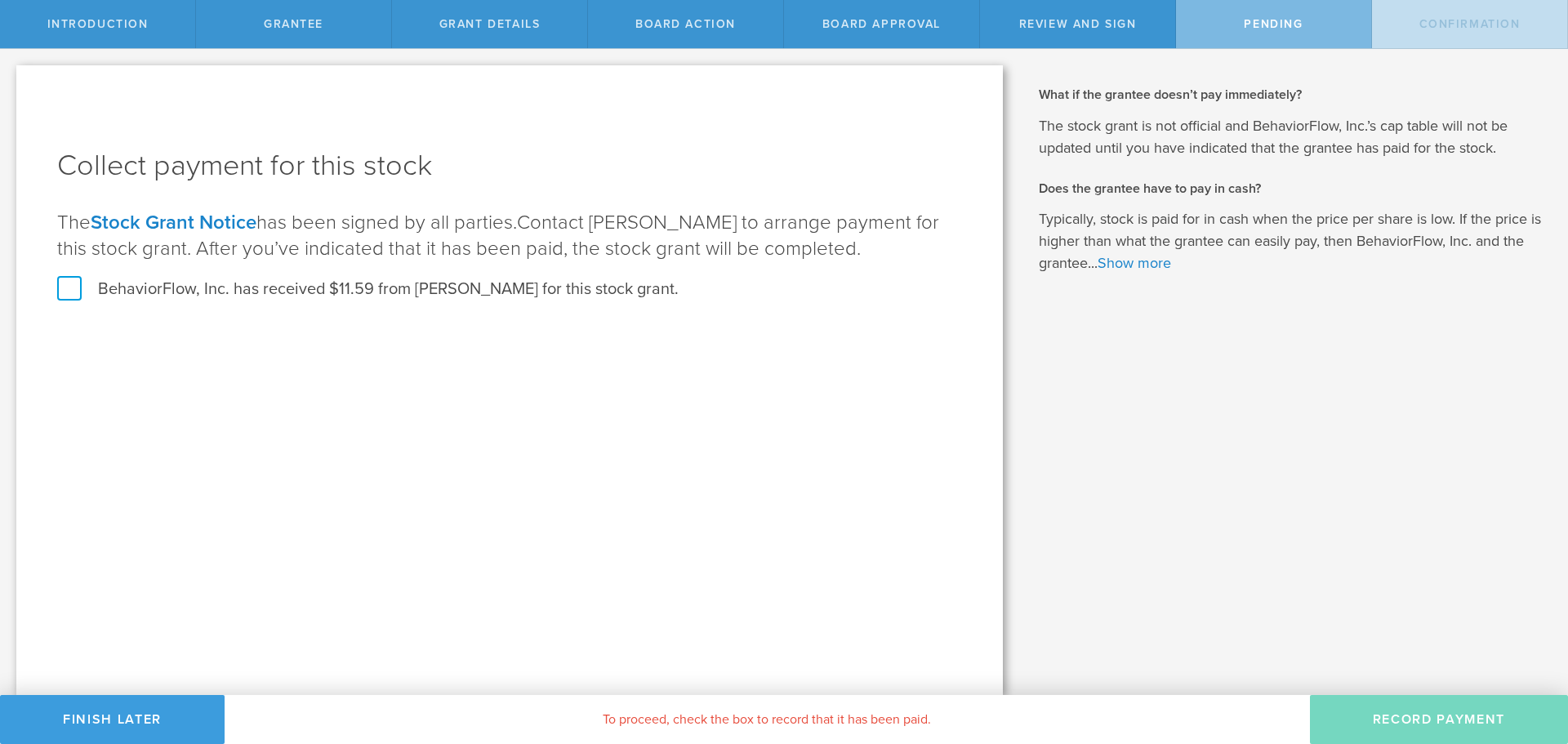
click at [498, 31] on div "Grant Details" at bounding box center [490, 23] width 196 height 48
